Goal: Task Accomplishment & Management: Use online tool/utility

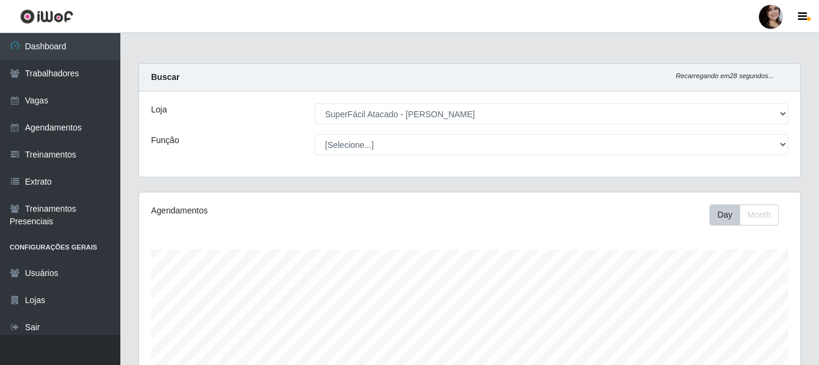
select select "399"
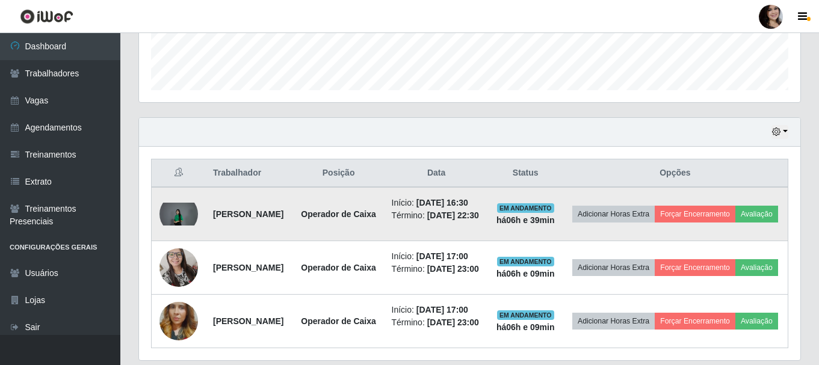
scroll to position [250, 662]
click at [736, 220] on button "Forçar Encerramento" at bounding box center [695, 214] width 81 height 17
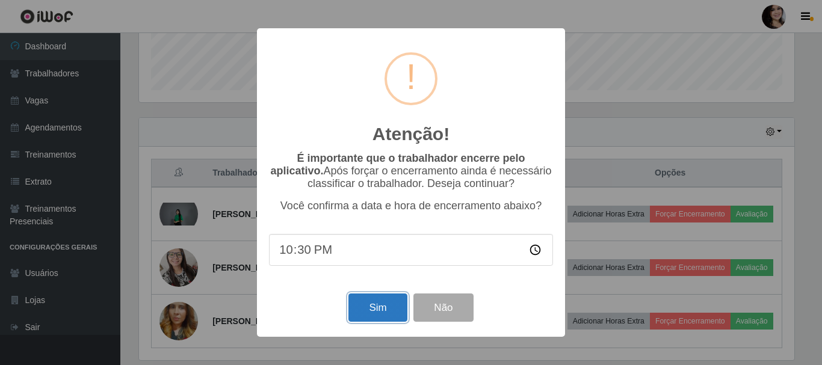
click at [366, 321] on button "Sim" at bounding box center [378, 308] width 58 height 28
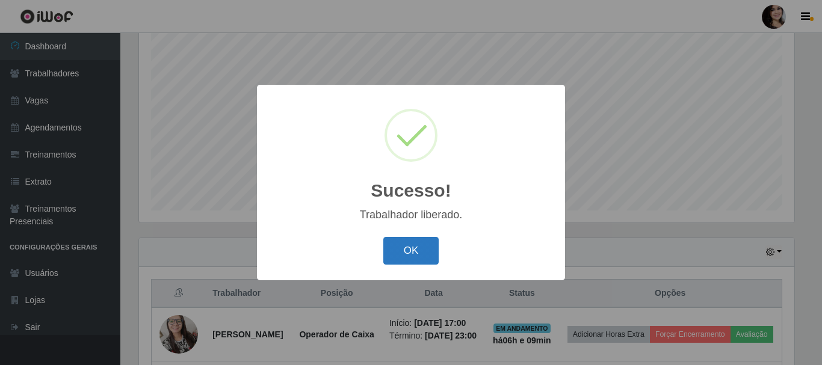
click at [409, 254] on button "OK" at bounding box center [411, 251] width 56 height 28
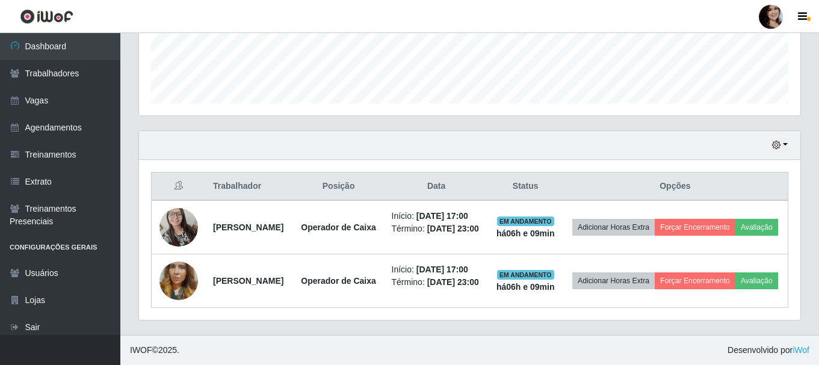
scroll to position [370, 0]
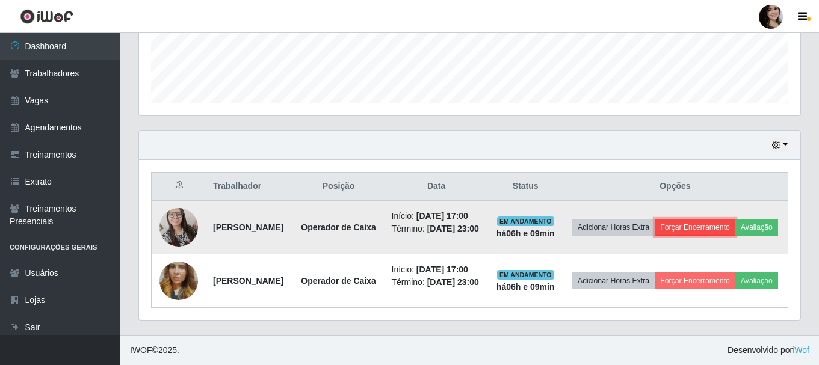
click at [736, 219] on button "Forçar Encerramento" at bounding box center [695, 227] width 81 height 17
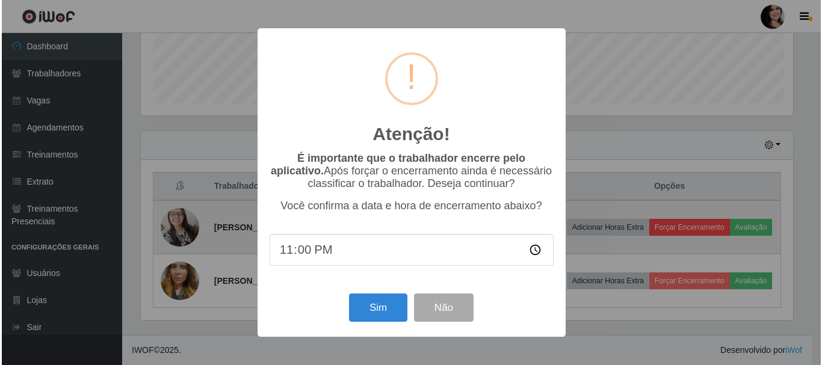
scroll to position [250, 656]
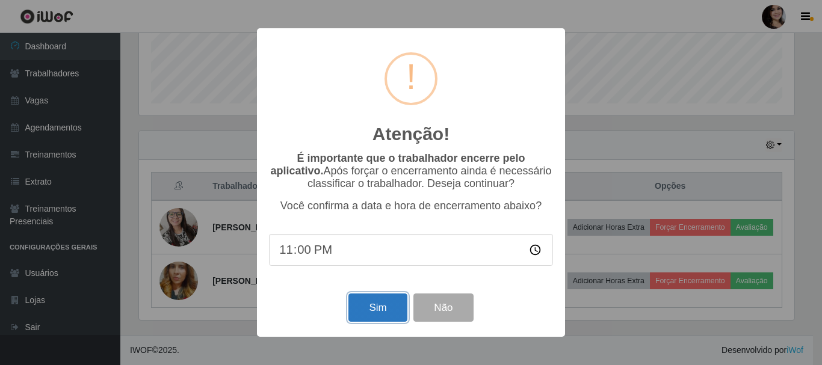
click at [378, 307] on button "Sim" at bounding box center [378, 308] width 58 height 28
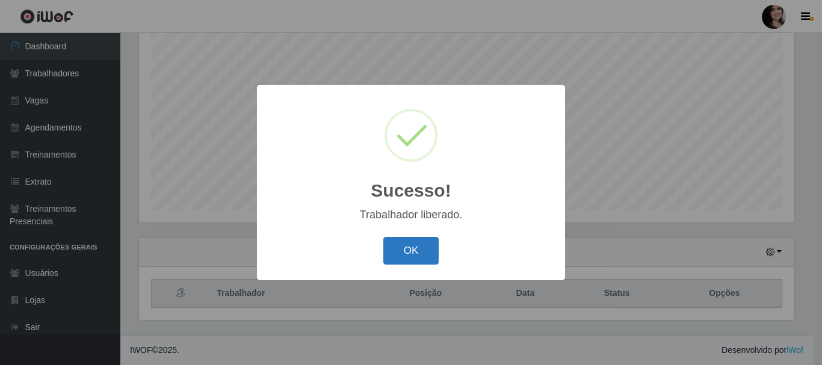
click at [406, 252] on button "OK" at bounding box center [411, 251] width 56 height 28
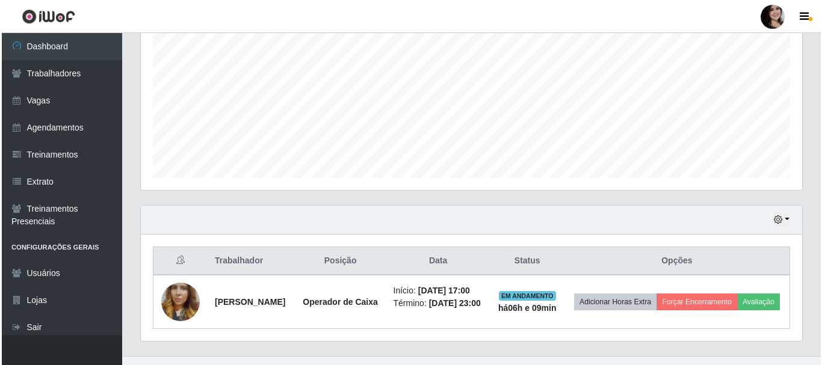
scroll to position [282, 0]
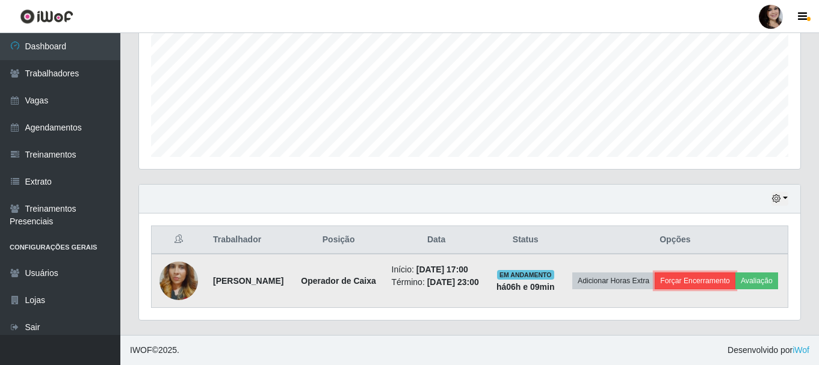
click at [724, 274] on button "Forçar Encerramento" at bounding box center [695, 281] width 81 height 17
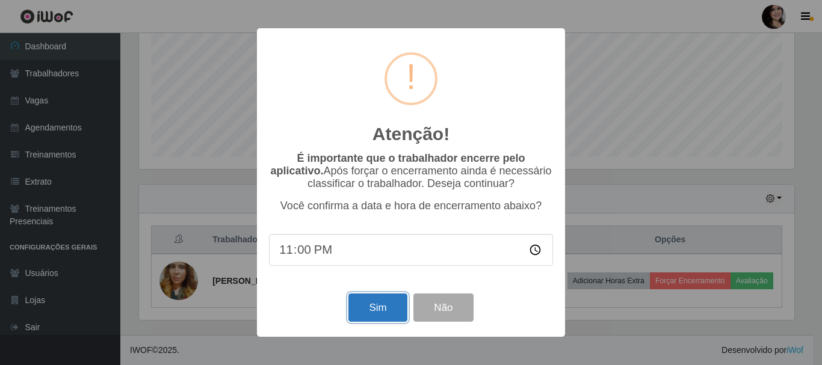
click at [362, 321] on button "Sim" at bounding box center [378, 308] width 58 height 28
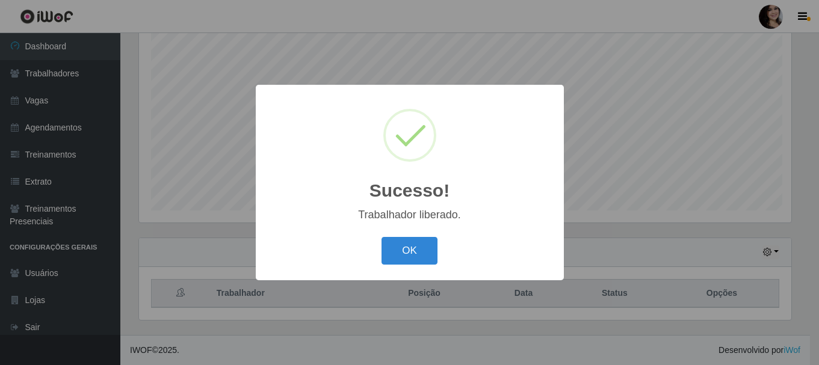
scroll to position [0, 0]
click at [409, 252] on button "OK" at bounding box center [411, 251] width 56 height 28
